Goal: Task Accomplishment & Management: Complete application form

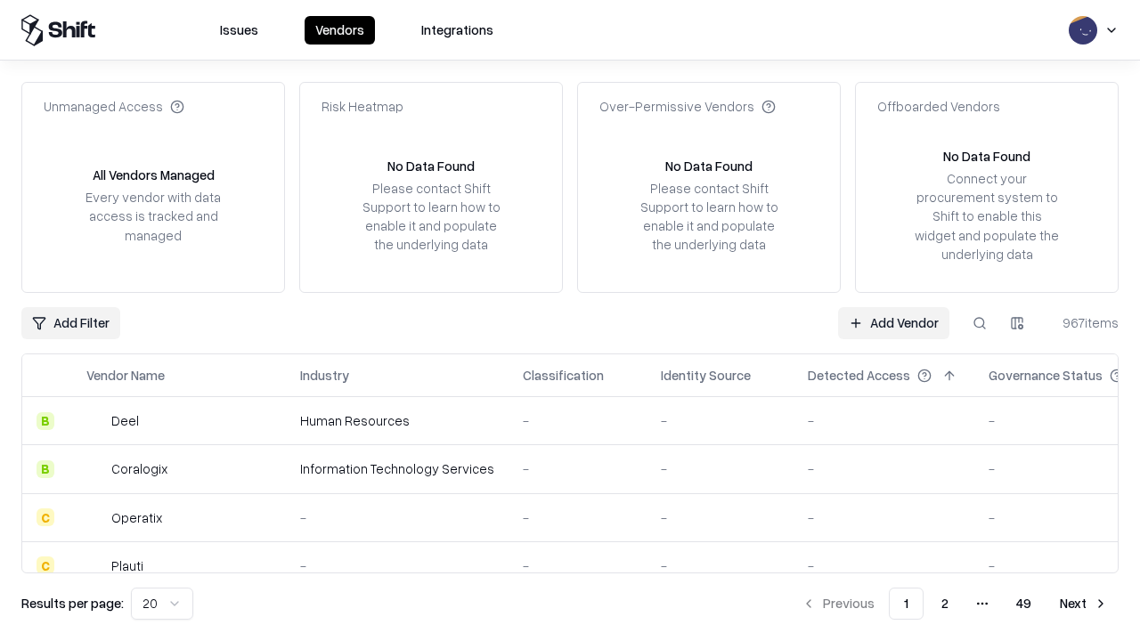
click at [893, 322] on link "Add Vendor" at bounding box center [893, 323] width 111 height 32
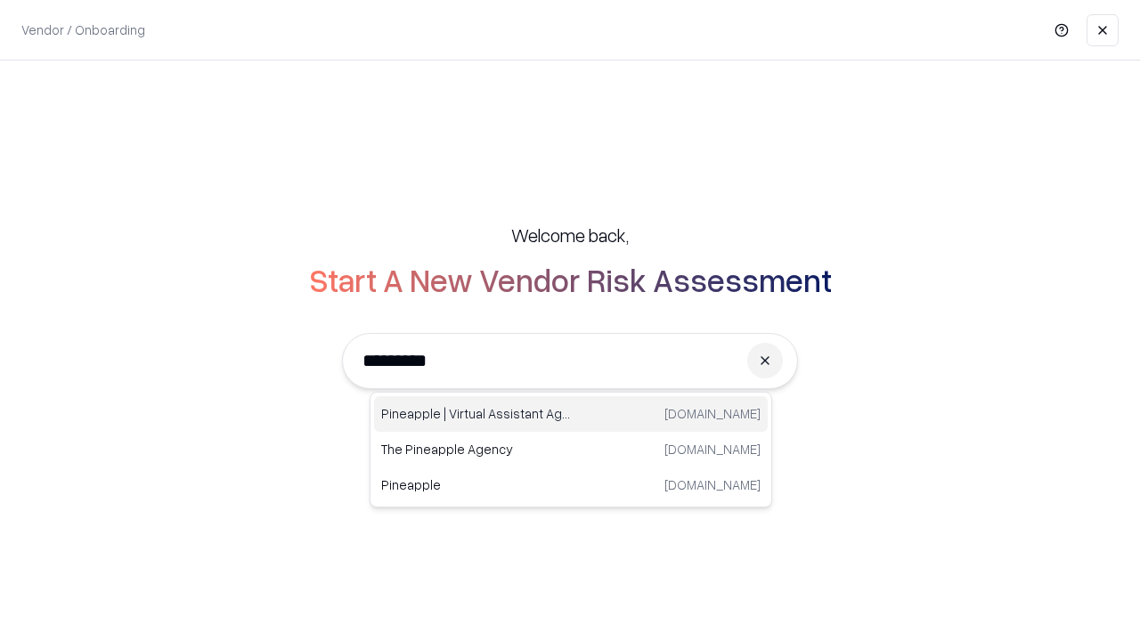
click at [571, 414] on div "Pineapple | Virtual Assistant Agency [DOMAIN_NAME]" at bounding box center [571, 414] width 394 height 36
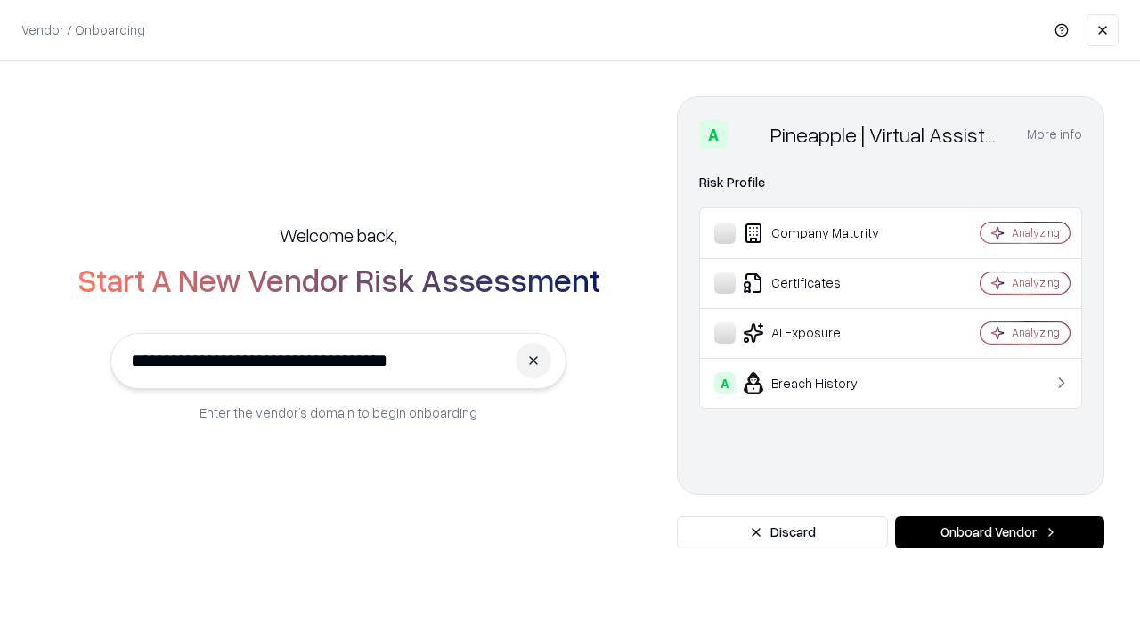
type input "**********"
click at [999, 533] on button "Onboard Vendor" at bounding box center [999, 533] width 209 height 32
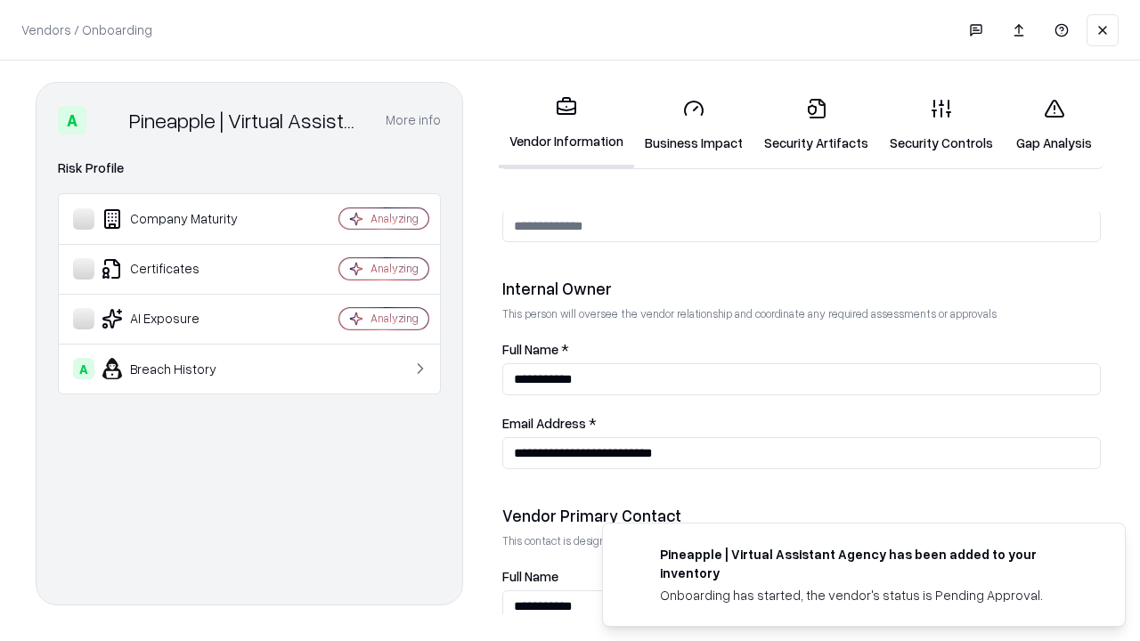
scroll to position [923, 0]
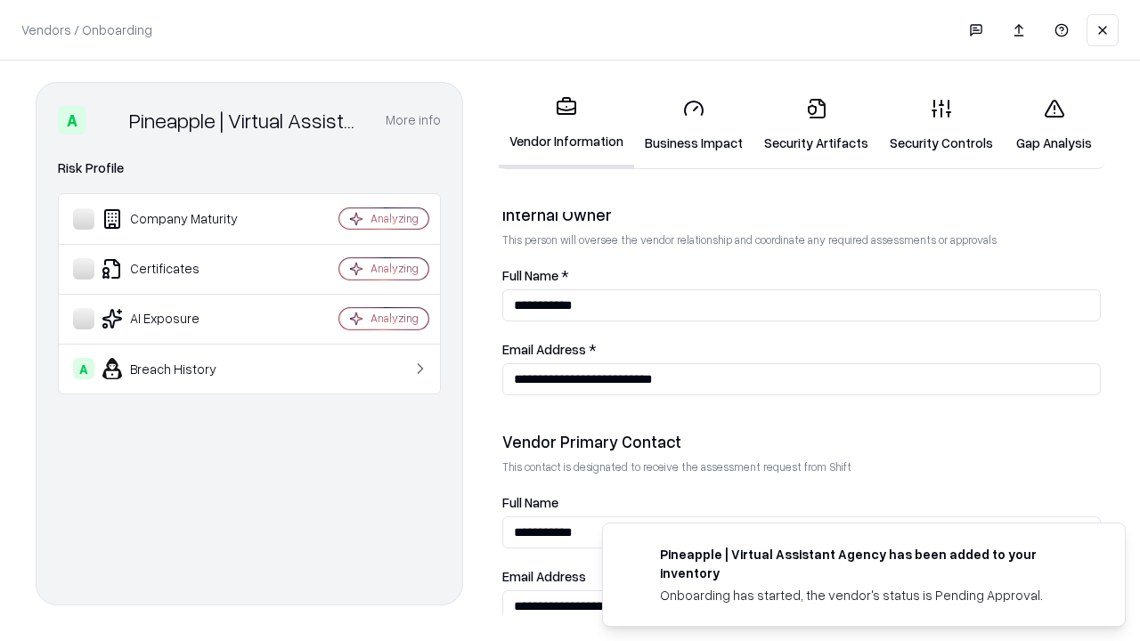
click at [694, 125] on link "Business Impact" at bounding box center [693, 125] width 119 height 83
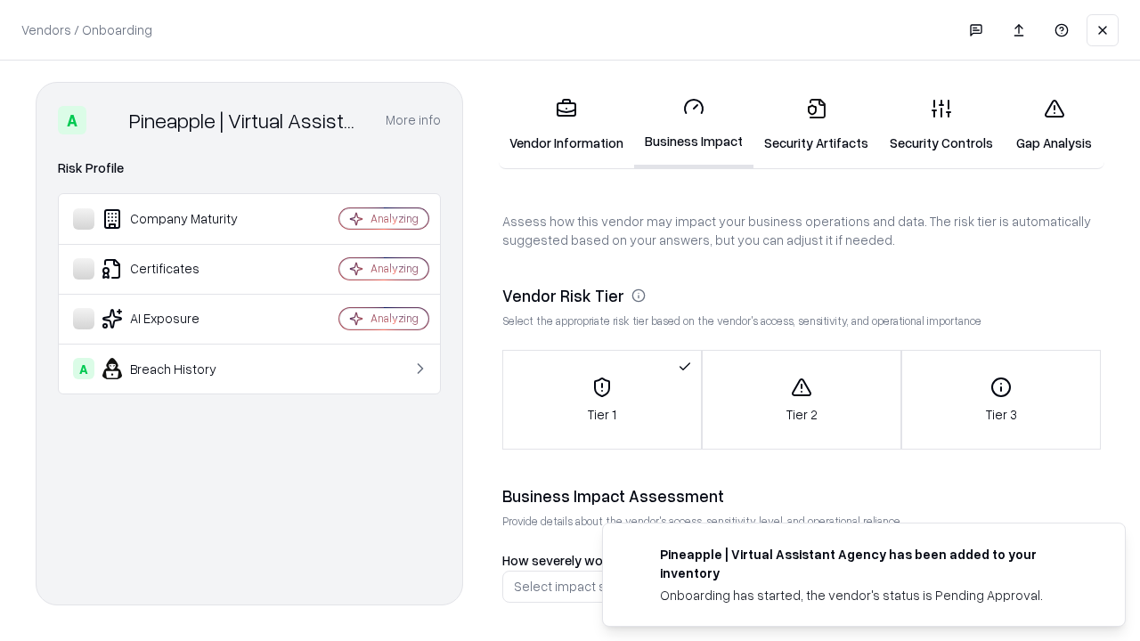
click at [1054, 125] on link "Gap Analysis" at bounding box center [1054, 125] width 101 height 83
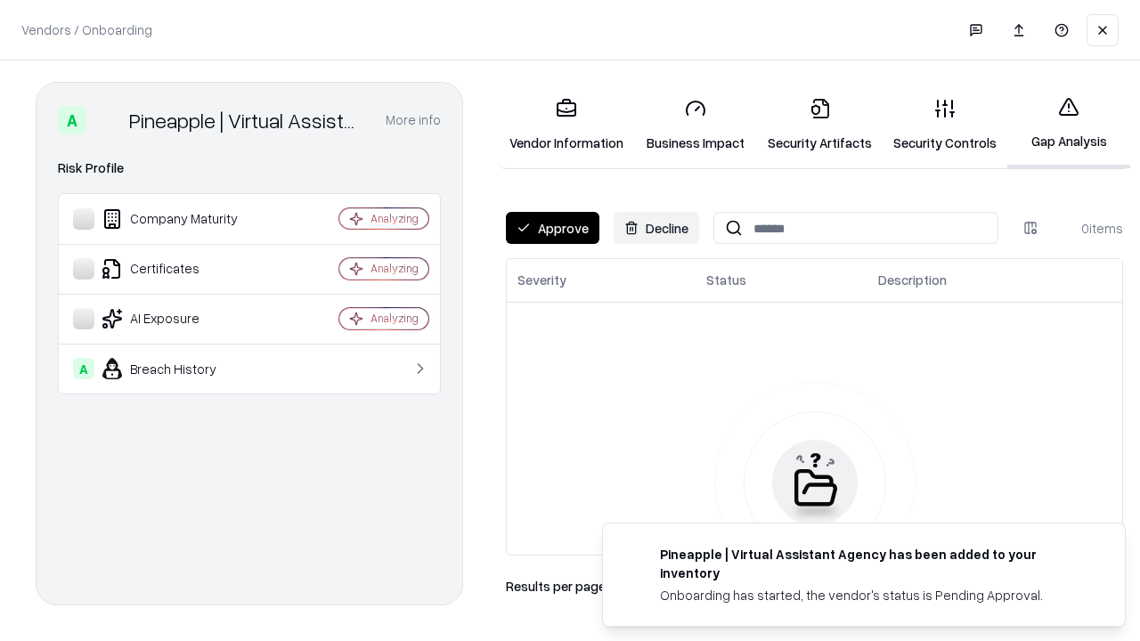
click at [552, 228] on button "Approve" at bounding box center [553, 228] width 94 height 32
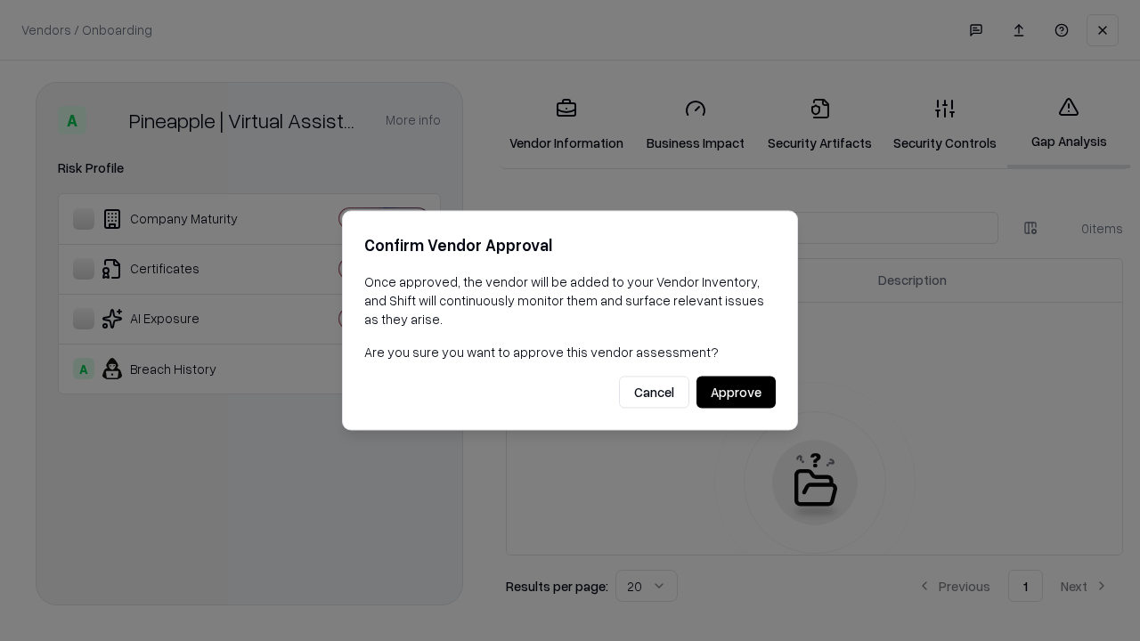
click at [736, 392] on button "Approve" at bounding box center [735, 393] width 79 height 32
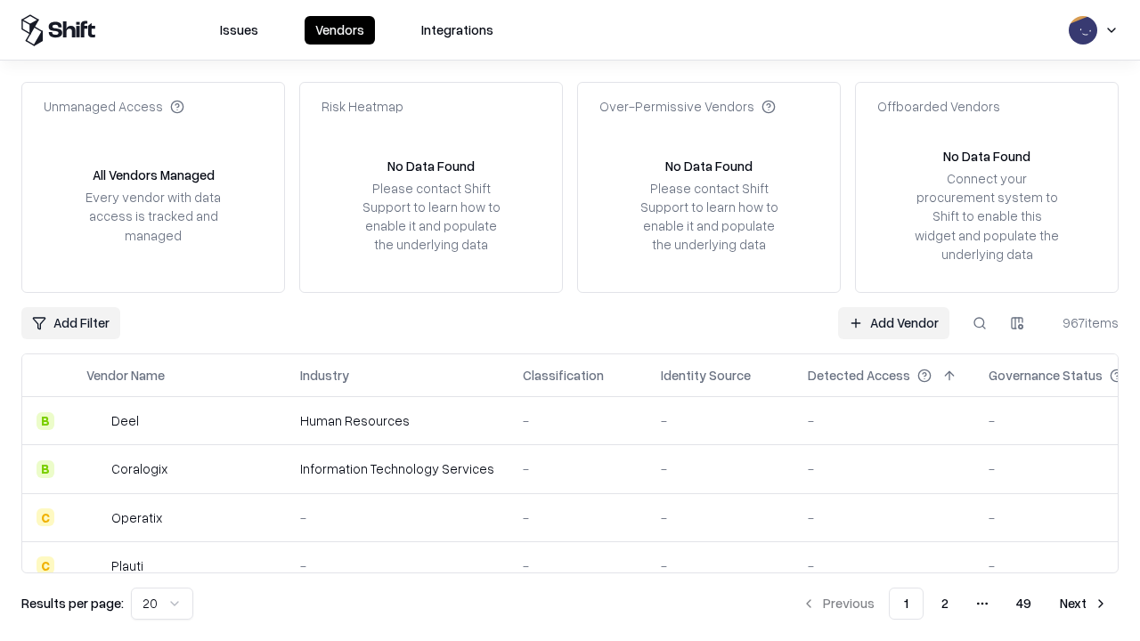
type input "**********"
click at [893, 322] on link "Add Vendor" at bounding box center [893, 323] width 111 height 32
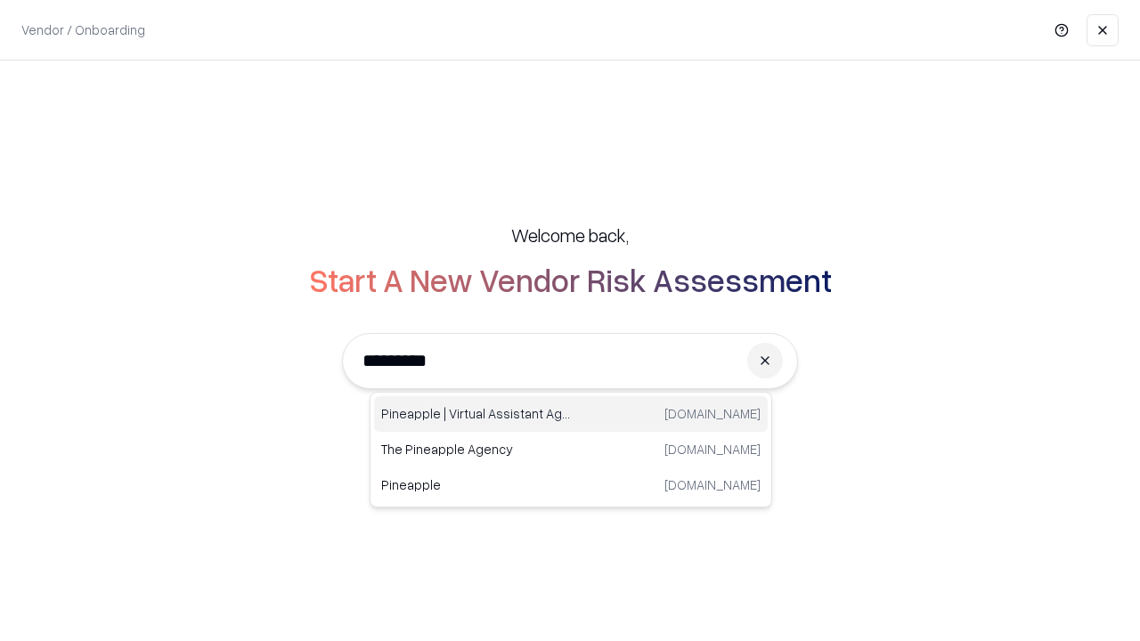
click at [571, 414] on div "Pineapple | Virtual Assistant Agency [DOMAIN_NAME]" at bounding box center [571, 414] width 394 height 36
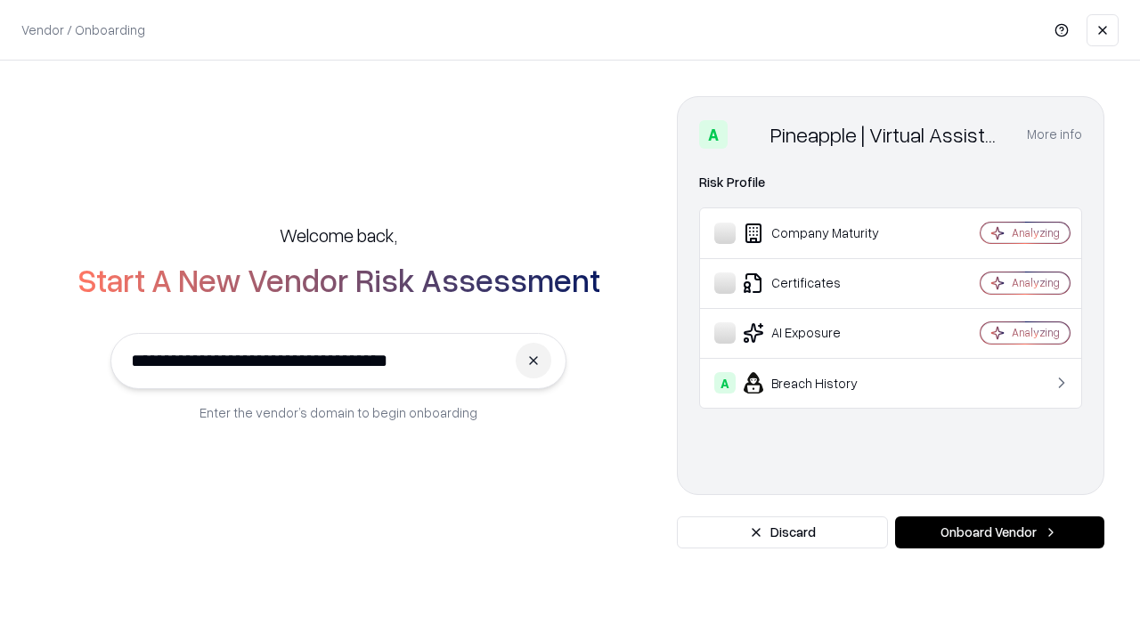
type input "**********"
click at [999, 533] on button "Onboard Vendor" at bounding box center [999, 533] width 209 height 32
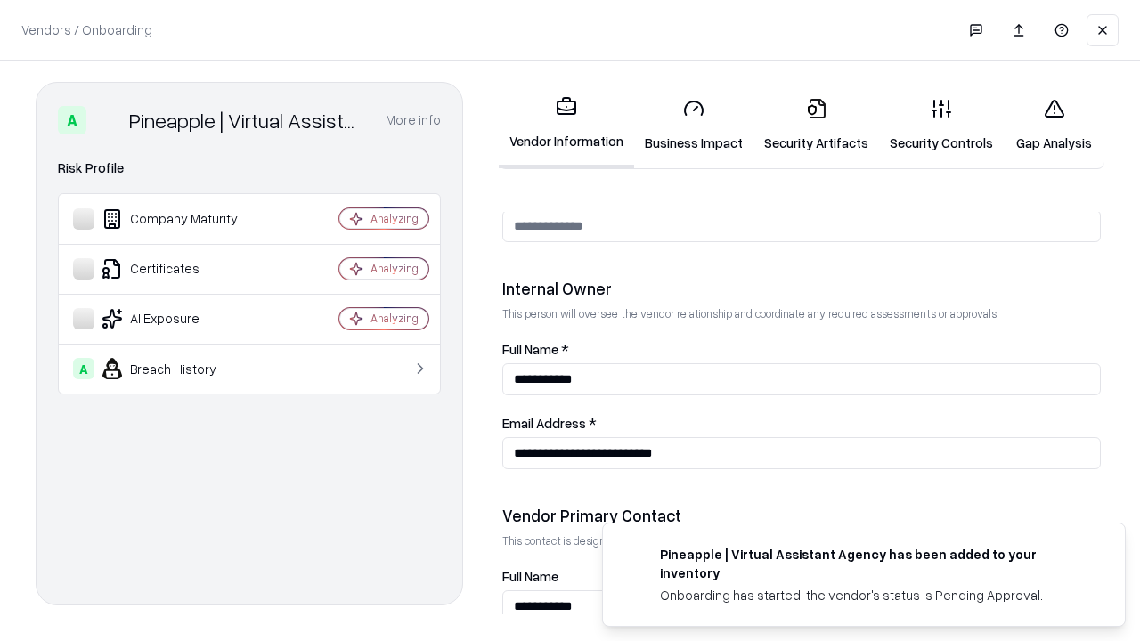
scroll to position [923, 0]
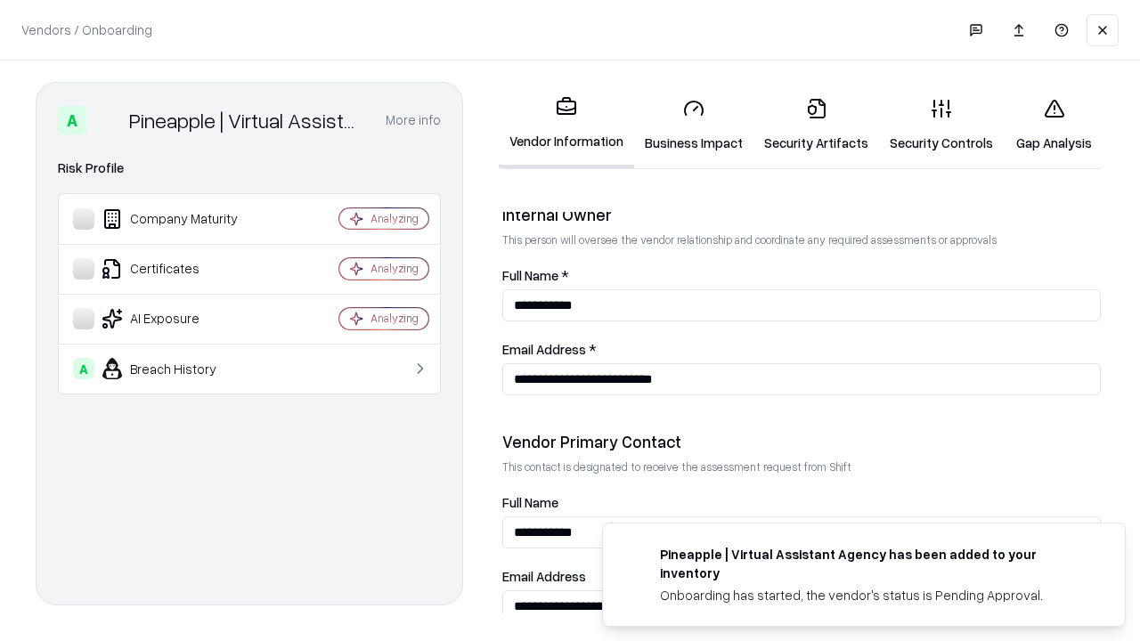
click at [1054, 125] on link "Gap Analysis" at bounding box center [1054, 125] width 101 height 83
